Goal: Information Seeking & Learning: Learn about a topic

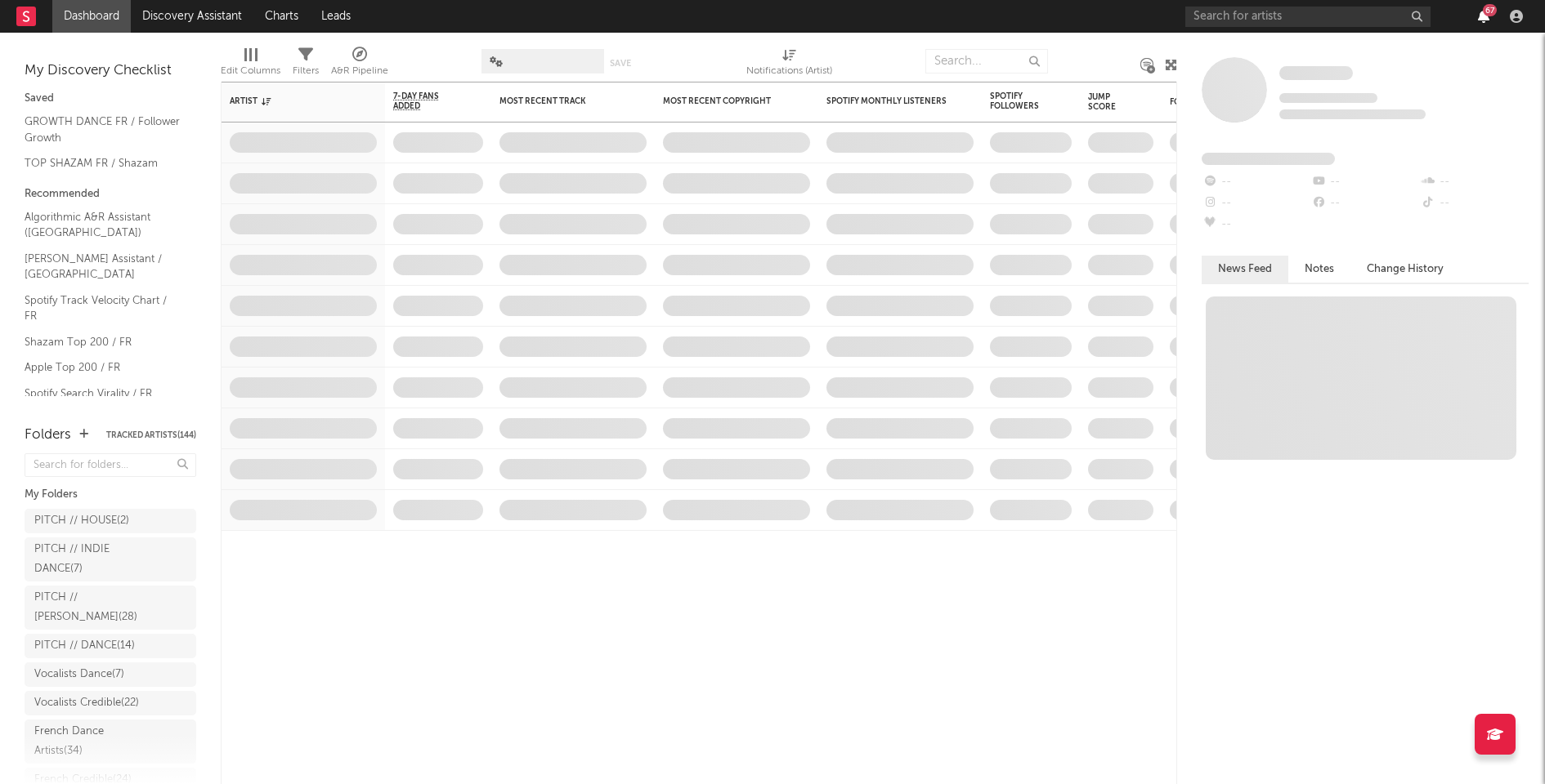
click at [1481, 19] on icon "button" at bounding box center [1483, 16] width 12 height 13
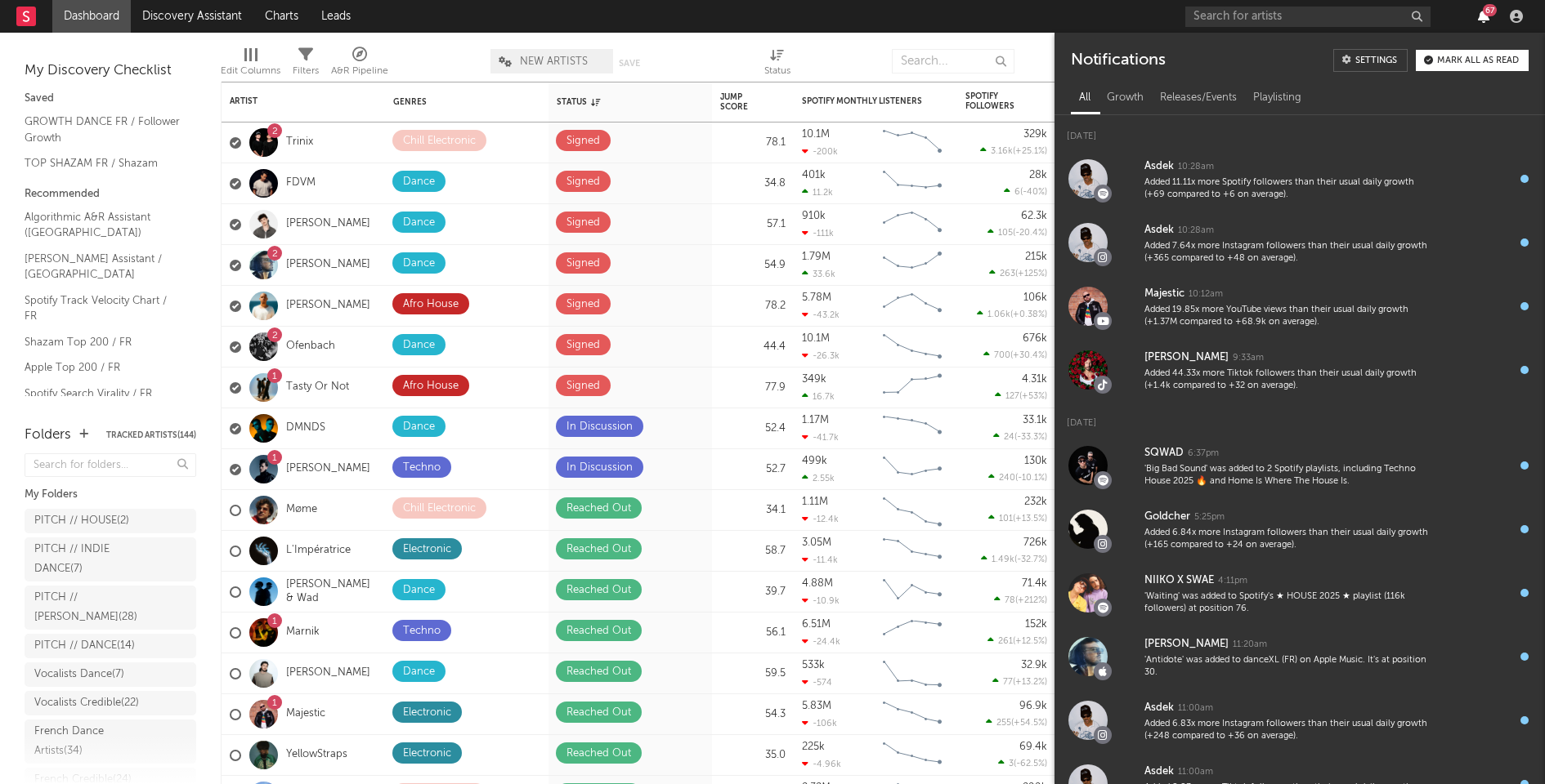
click at [1481, 19] on icon "button" at bounding box center [1483, 16] width 12 height 13
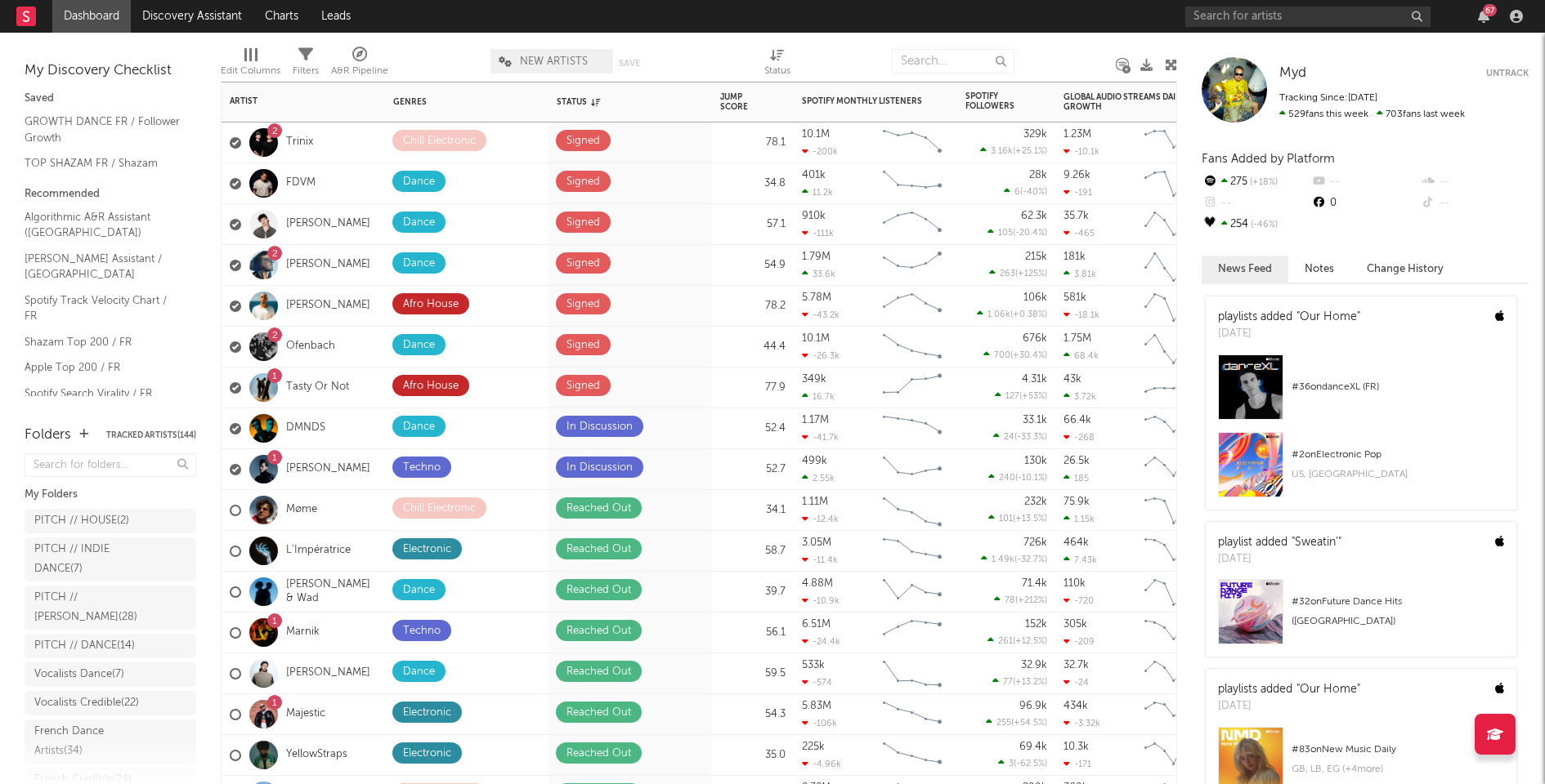
click at [365, 388] on div "1 Tasty Or Not" at bounding box center [303, 387] width 163 height 41
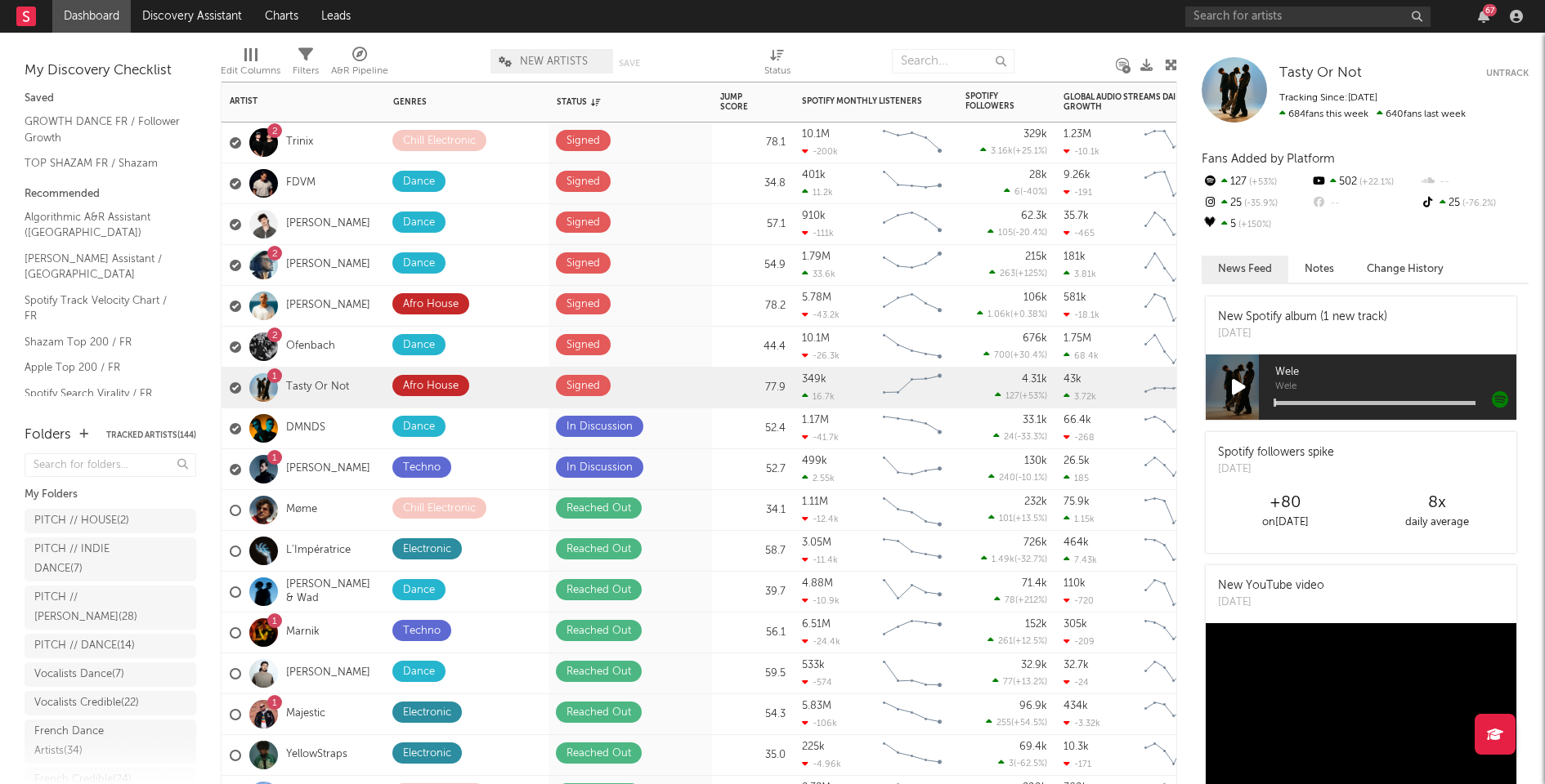
click at [335, 141] on div "2 Trinix" at bounding box center [303, 142] width 163 height 41
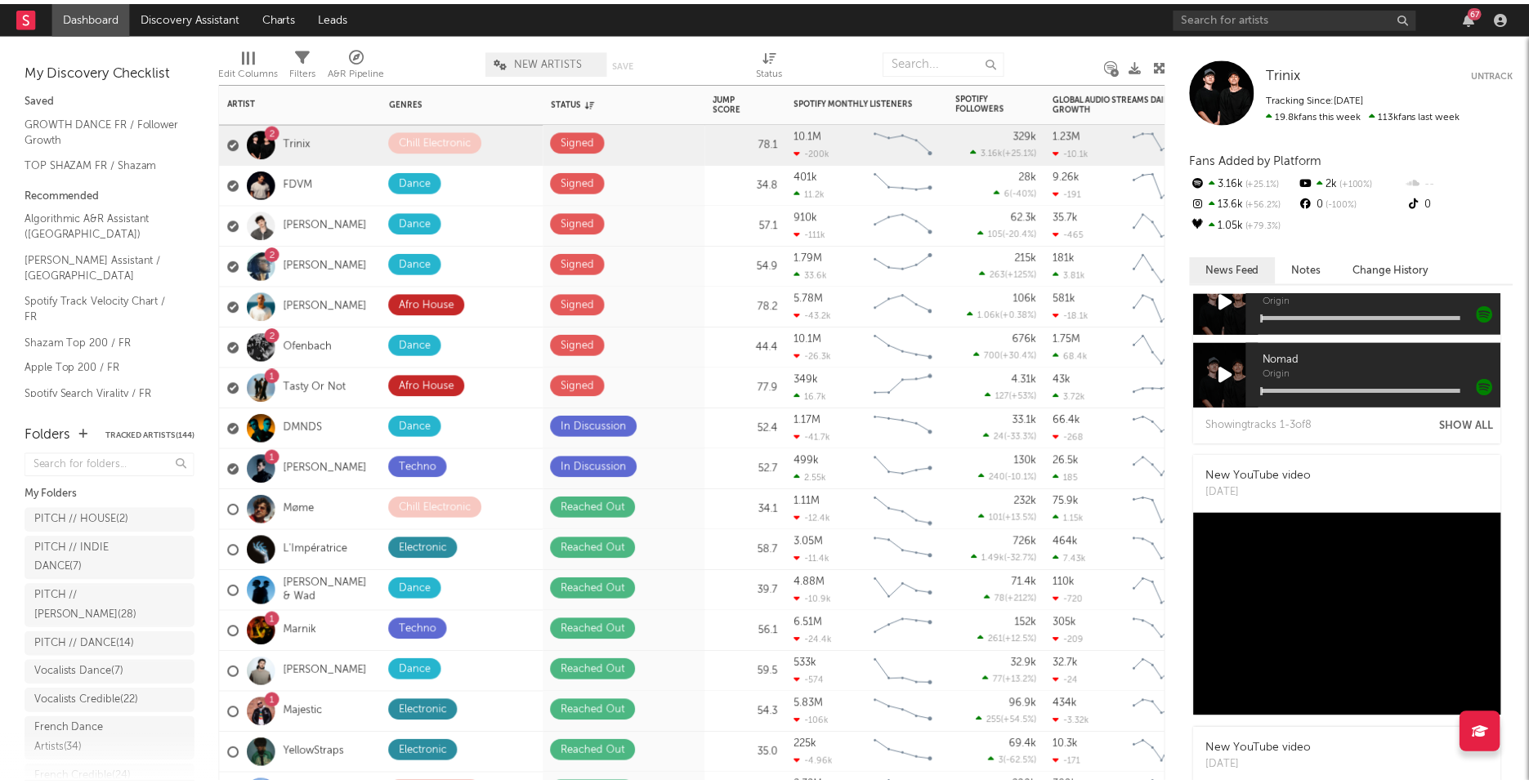
scroll to position [308, 0]
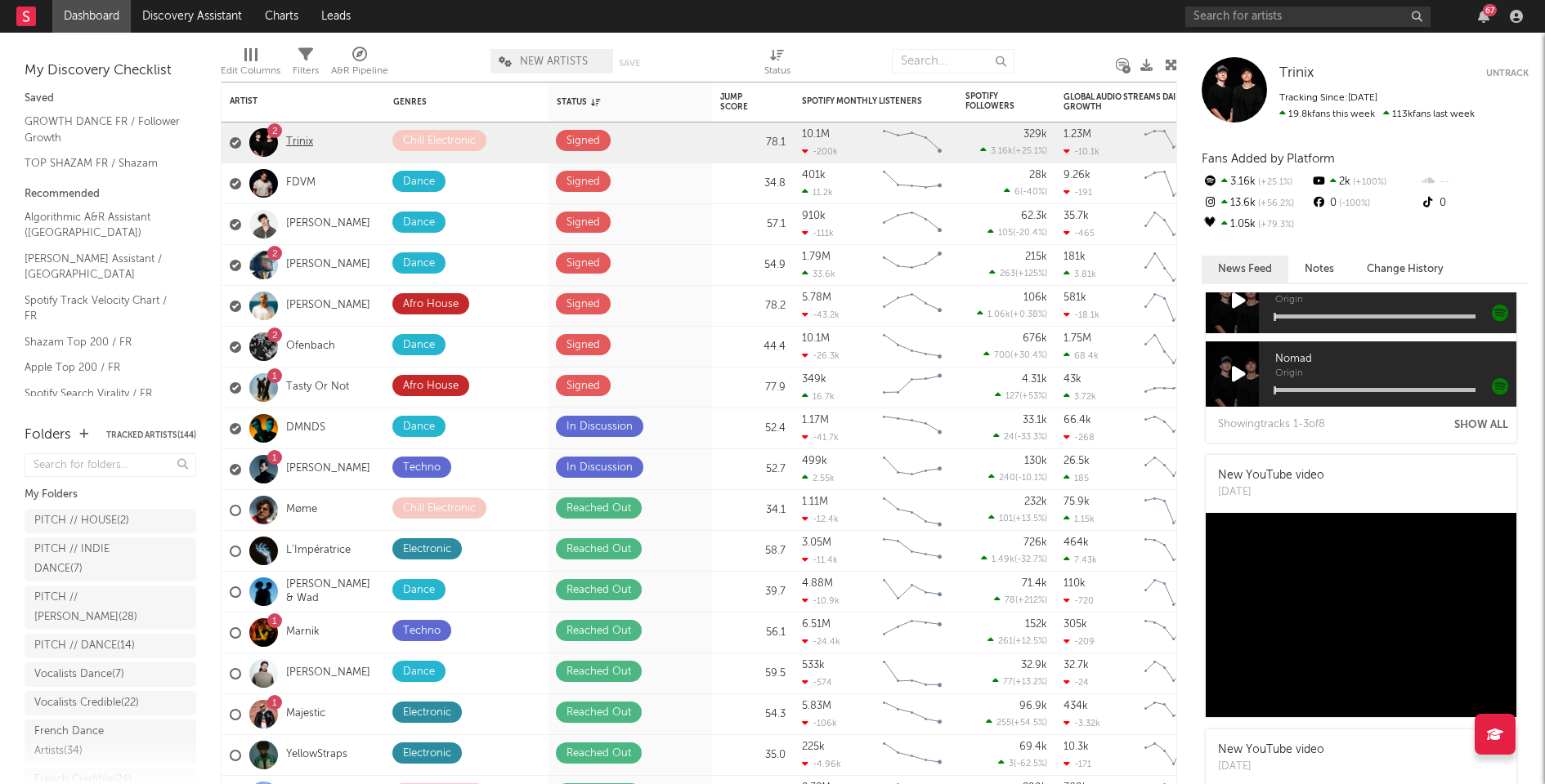
click at [308, 140] on link "Trinix" at bounding box center [300, 142] width 27 height 14
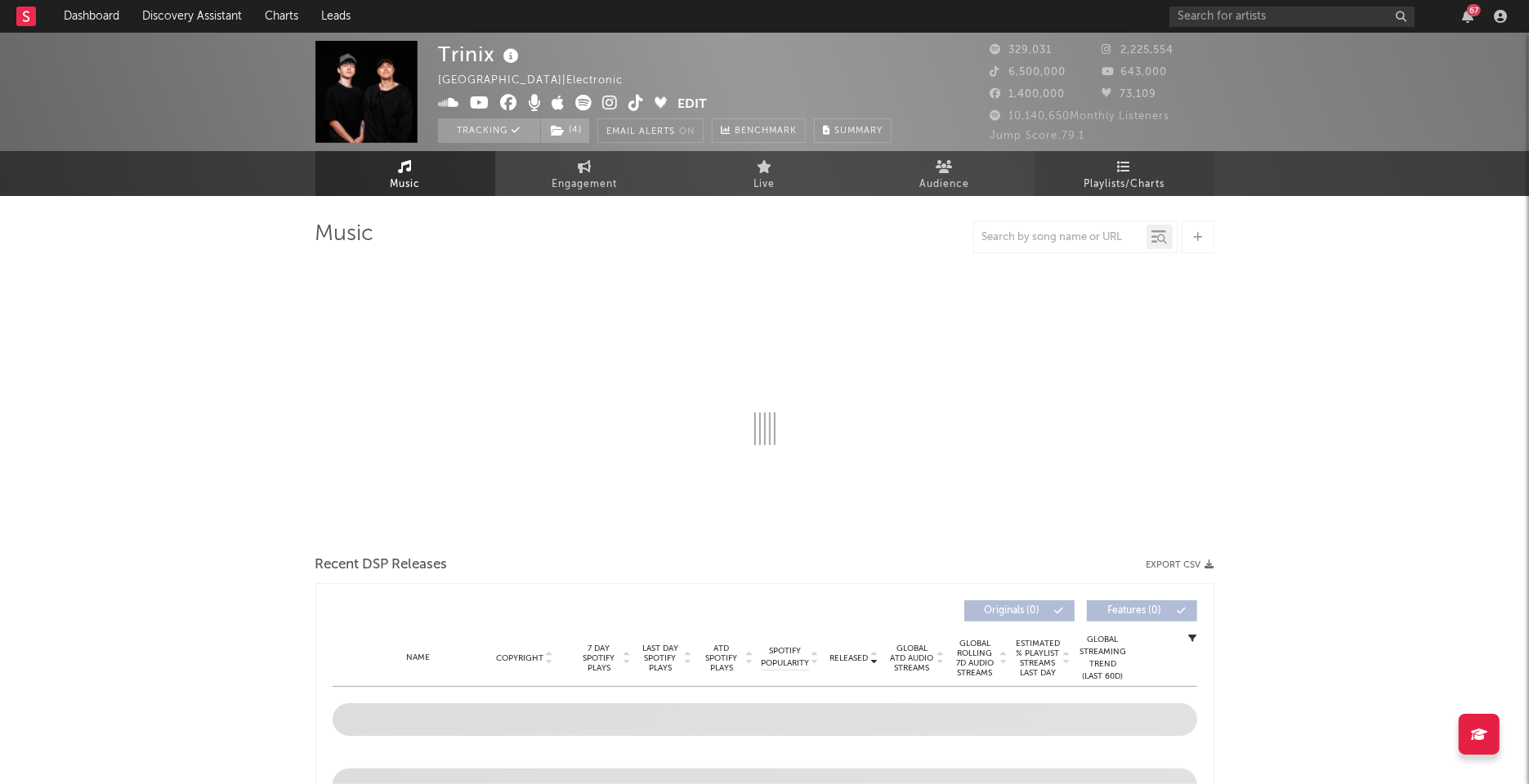
click at [1120, 176] on span "Playlists/Charts" at bounding box center [1123, 185] width 81 height 20
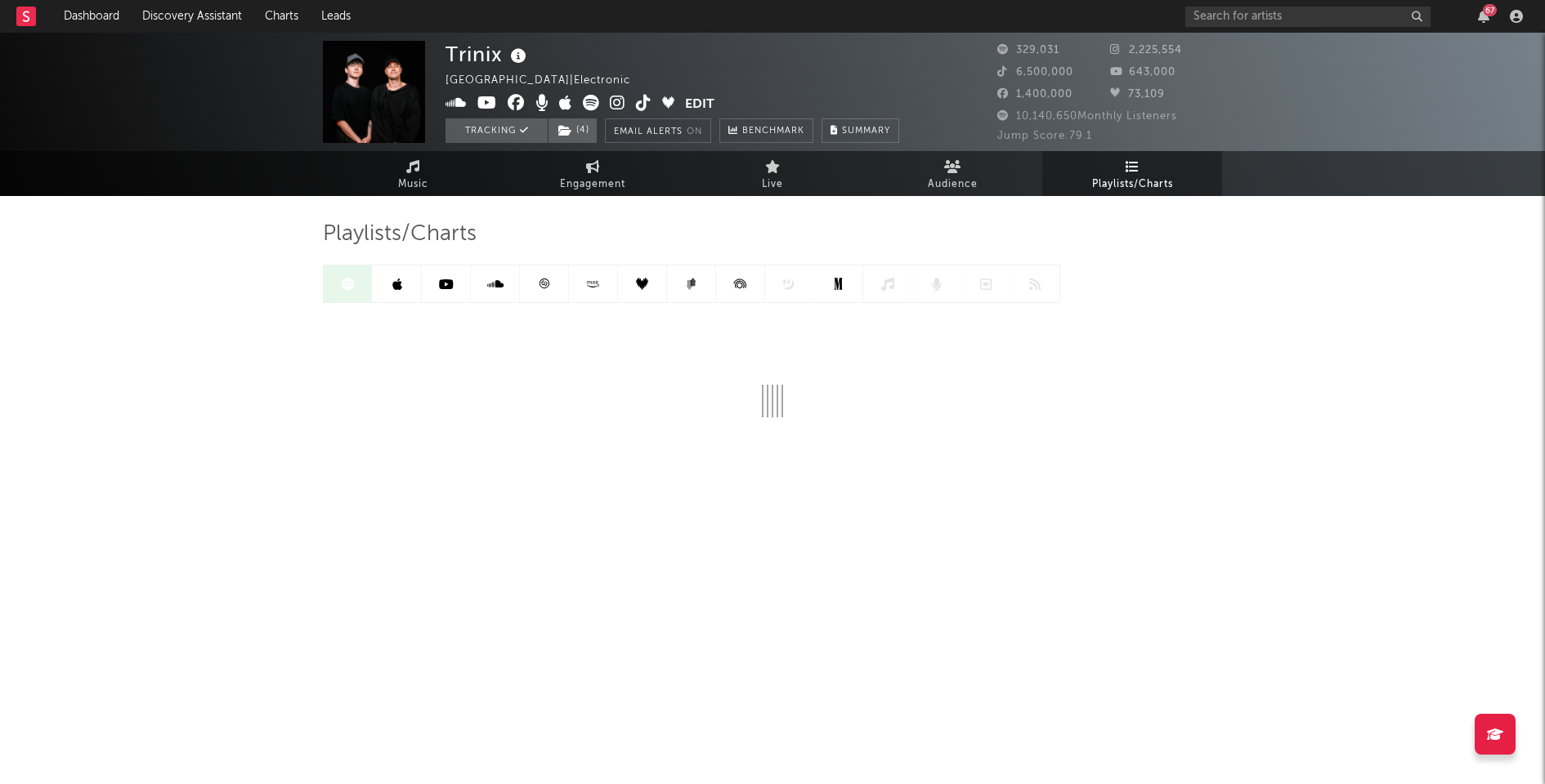
click at [543, 284] on icon at bounding box center [544, 283] width 10 height 10
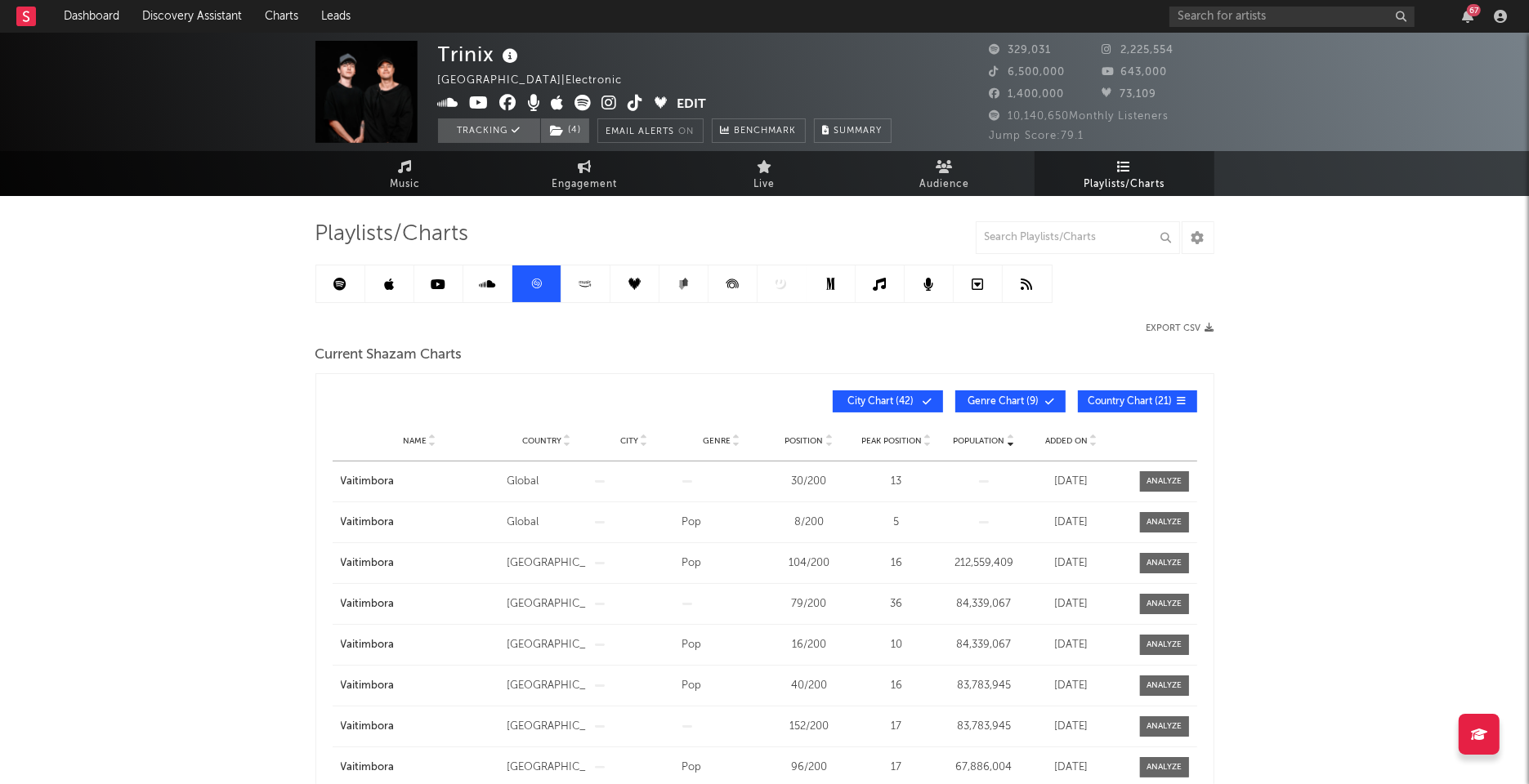
click at [343, 282] on icon at bounding box center [339, 284] width 13 height 13
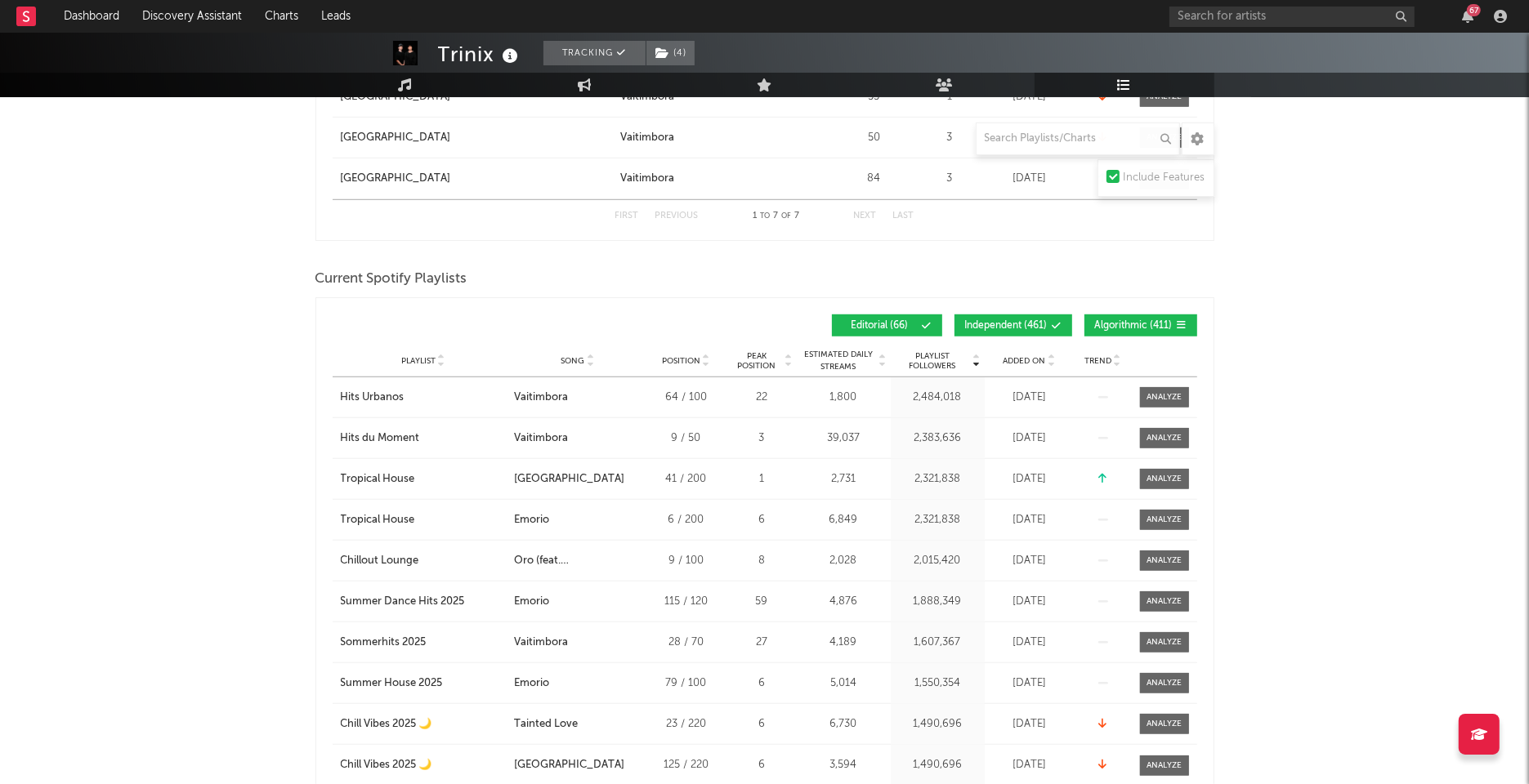
scroll to position [1128, 0]
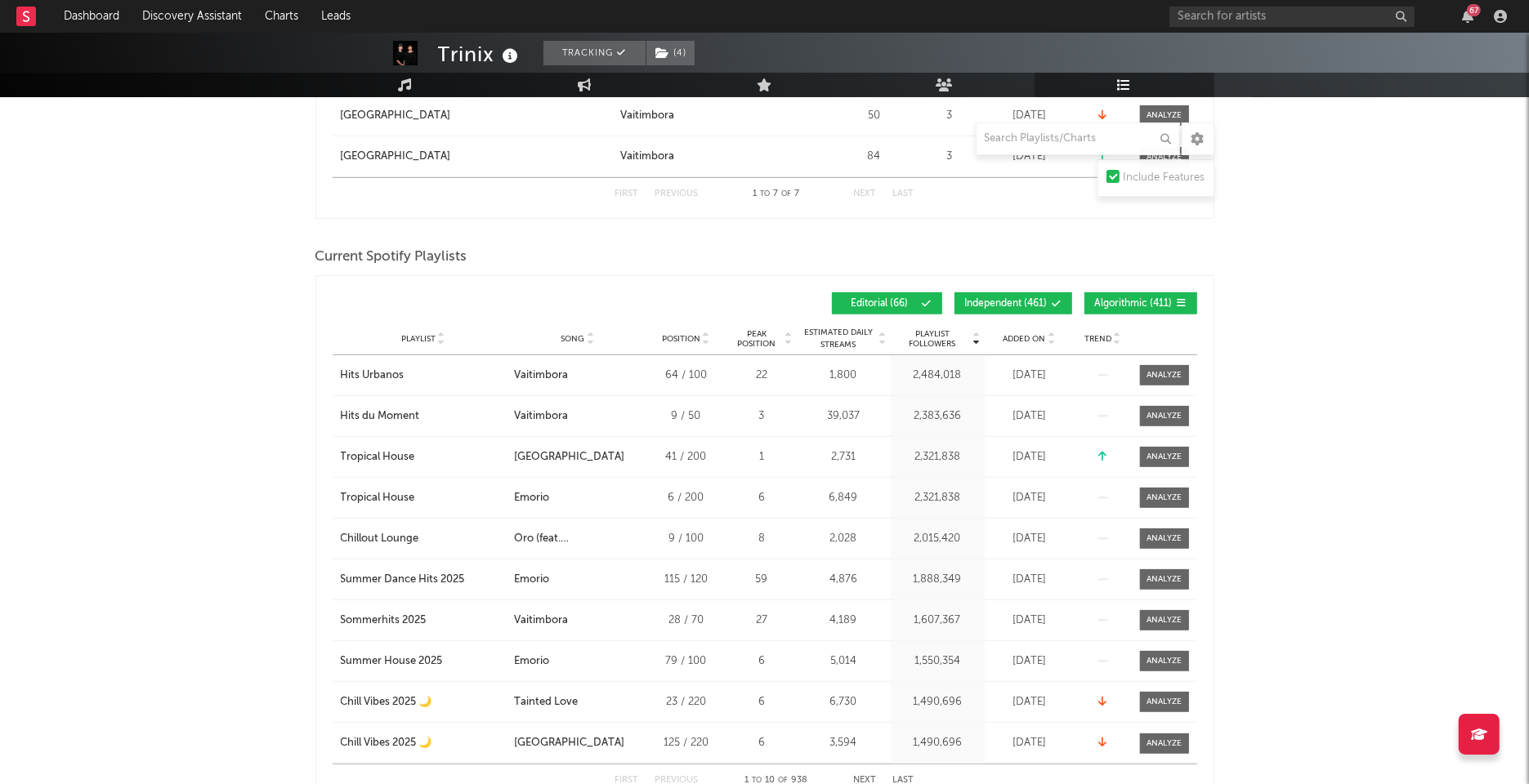
click at [1029, 334] on span "Added On" at bounding box center [1024, 338] width 43 height 10
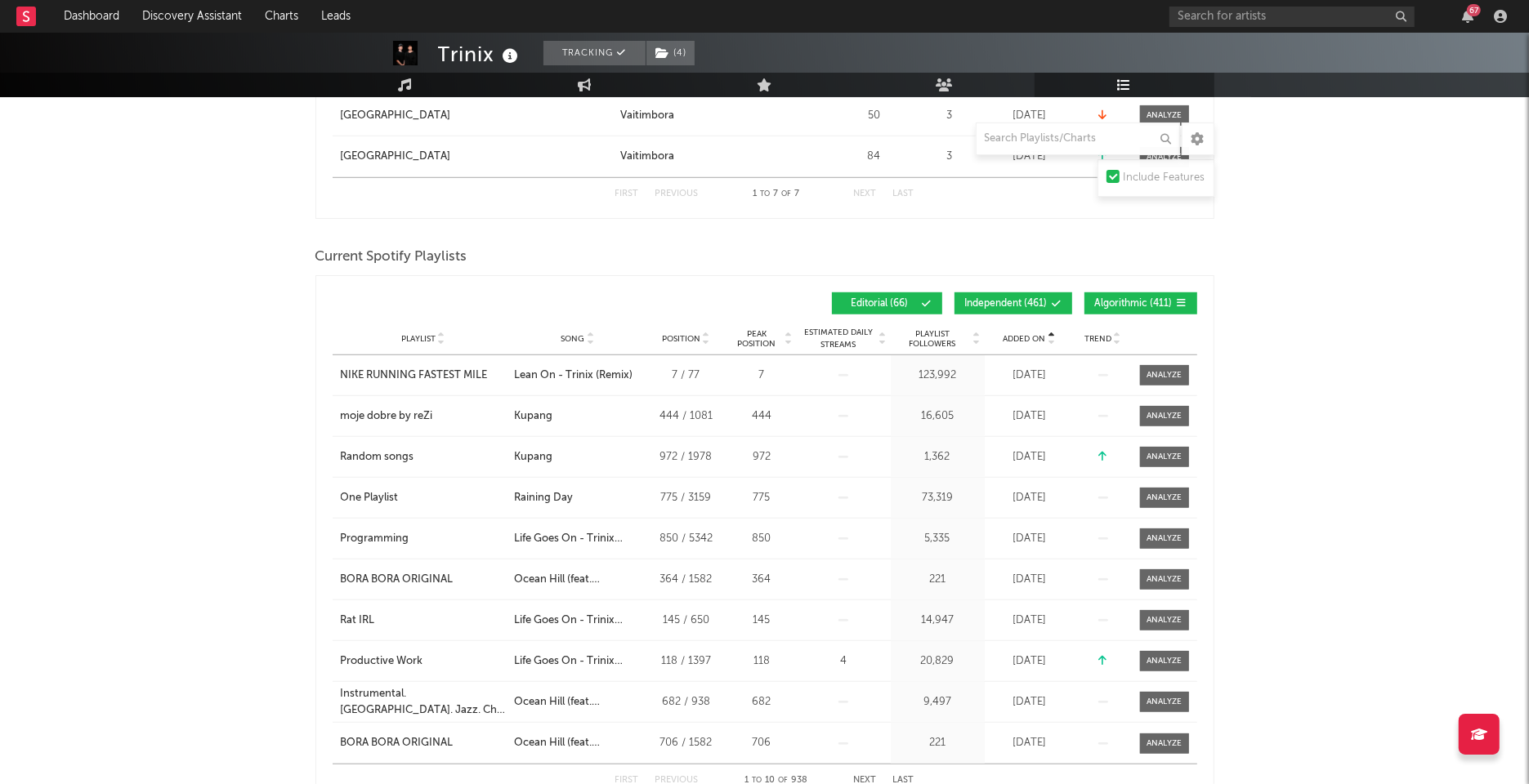
click at [1029, 334] on span "Added On" at bounding box center [1024, 338] width 43 height 10
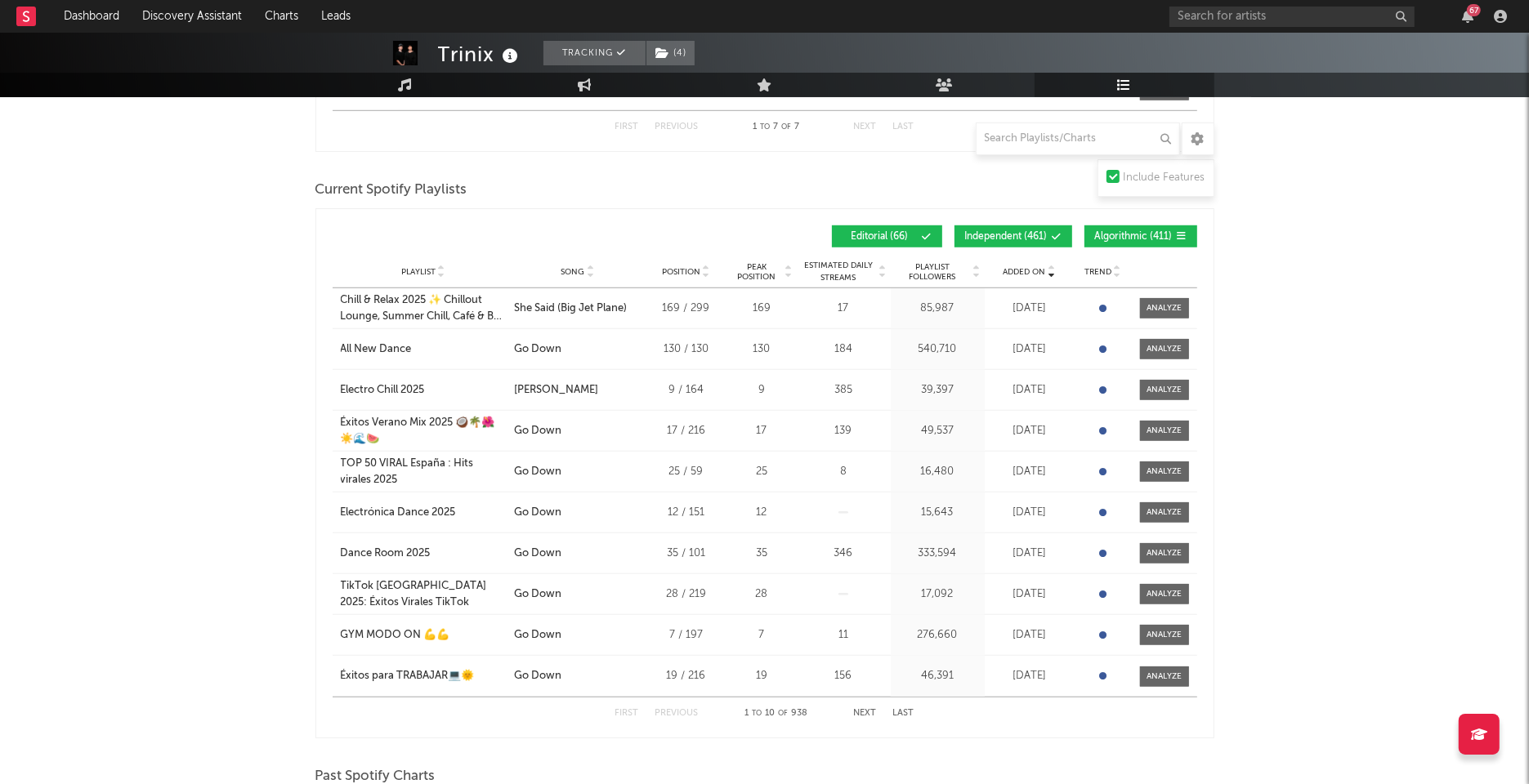
scroll to position [1185, 0]
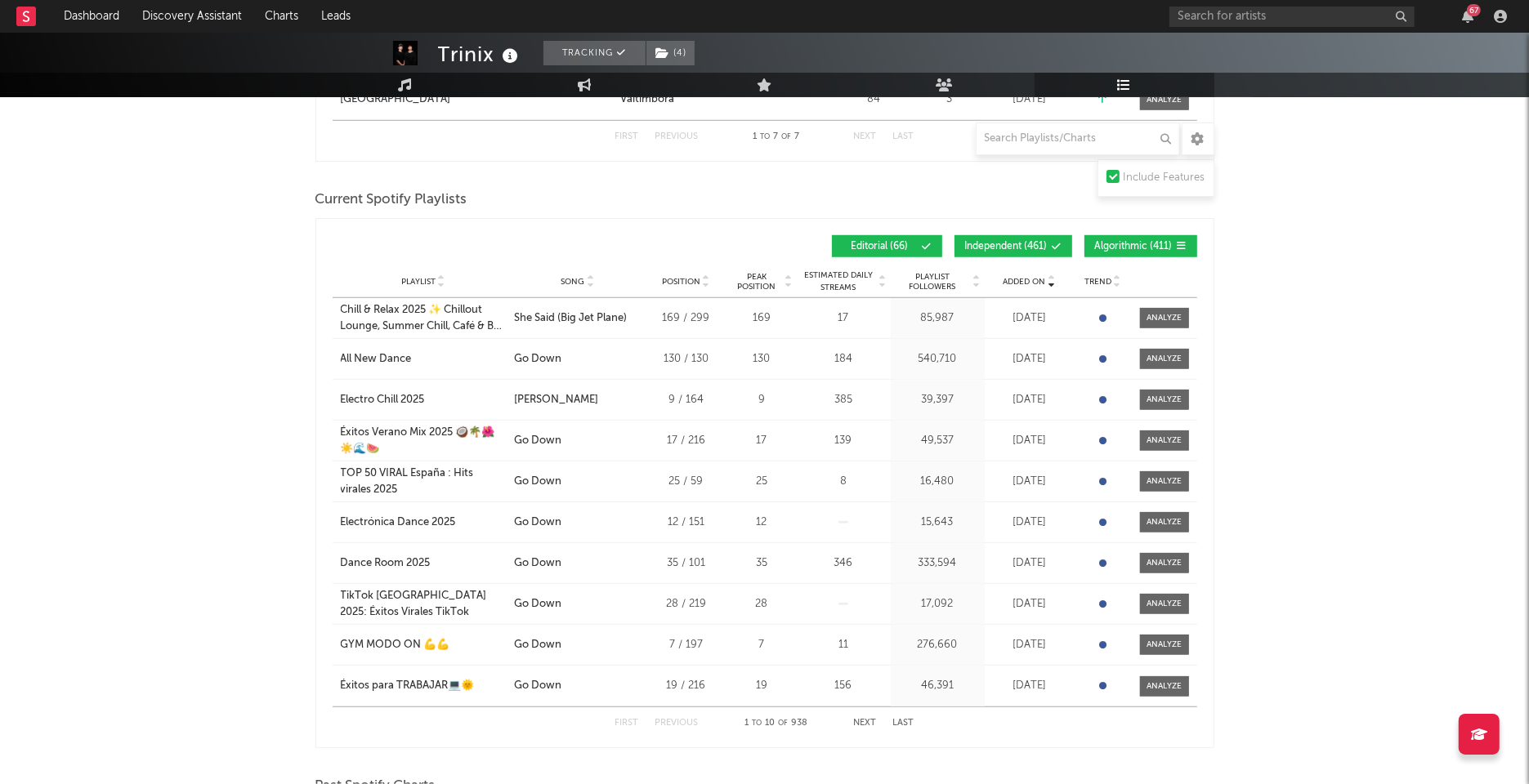
click at [1030, 242] on span "Independent ( 461 )" at bounding box center [1005, 247] width 83 height 10
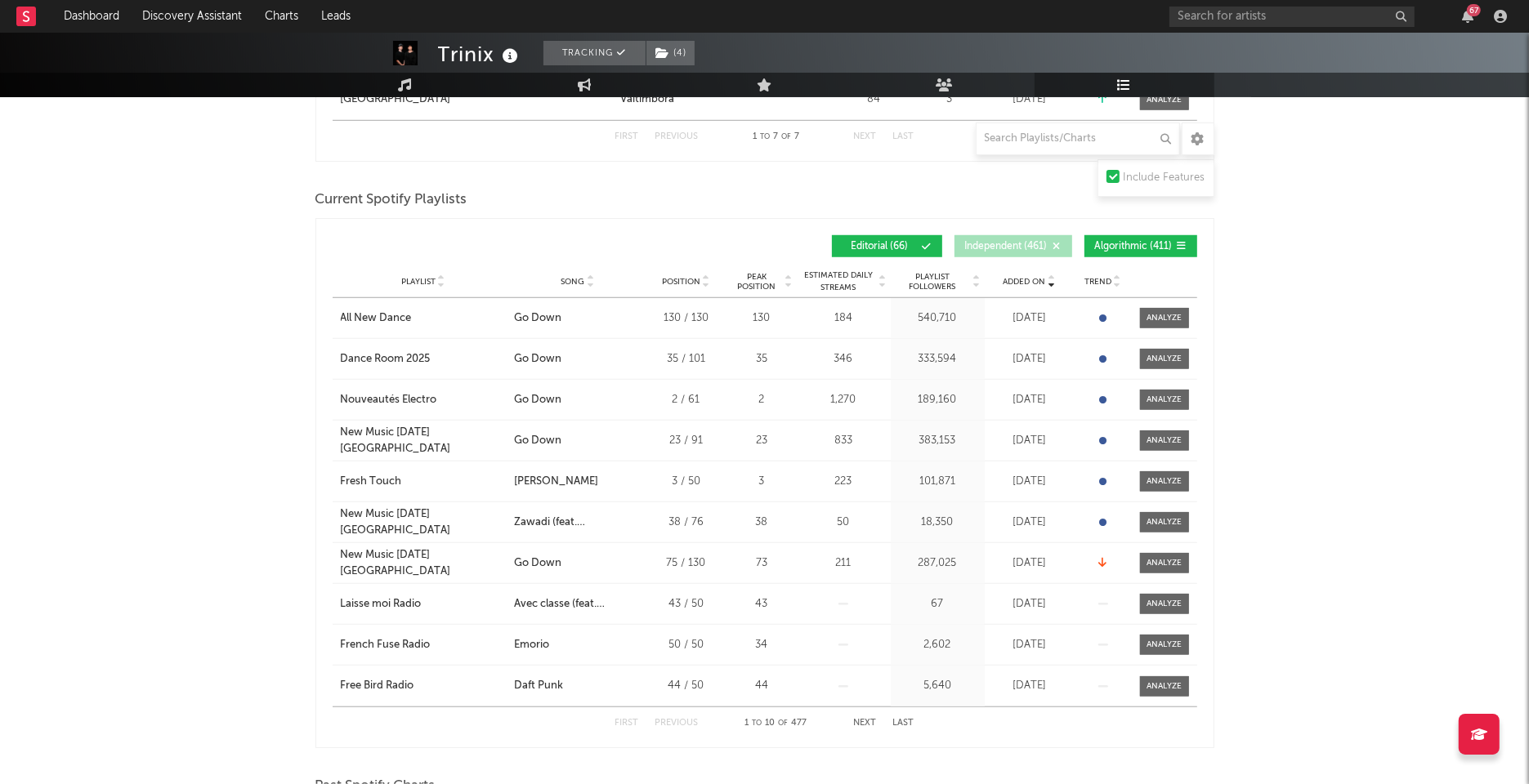
click at [1132, 242] on span "Algorithmic ( 411 )" at bounding box center [1134, 247] width 78 height 10
